Goal: Transaction & Acquisition: Purchase product/service

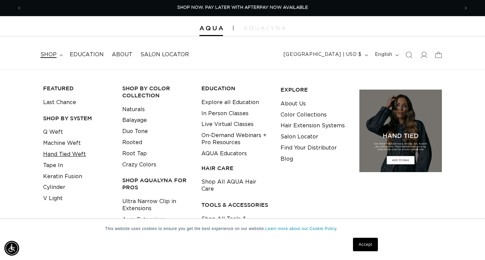
click at [59, 151] on link "Hand Tied Weft" at bounding box center [64, 154] width 43 height 11
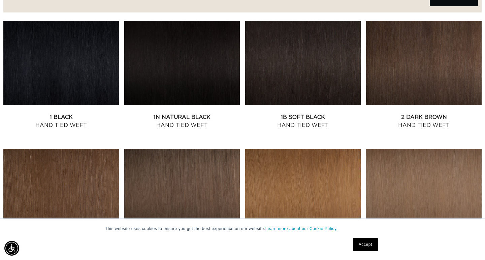
scroll to position [257, 0]
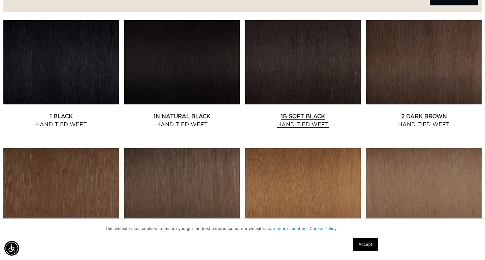
click at [304, 118] on link "1B Soft Black Hand Tied Weft" at bounding box center [303, 120] width 116 height 16
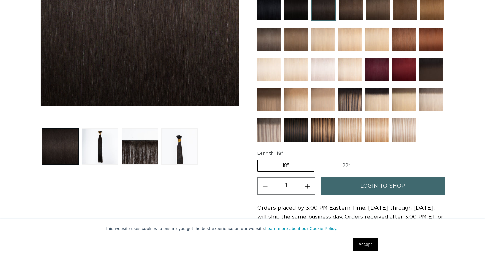
scroll to position [274, 0]
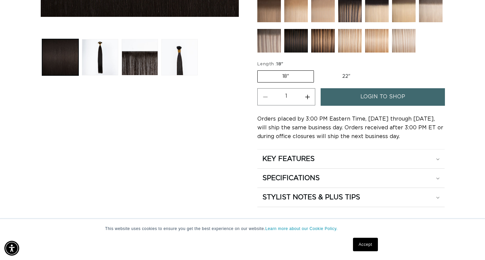
click at [340, 74] on label "22" Variant sold out or unavailable" at bounding box center [346, 76] width 57 height 11
click at [318, 69] on input "22" Variant sold out or unavailable" at bounding box center [317, 69] width 0 height 0
radio input "true"
